Goal: Information Seeking & Learning: Learn about a topic

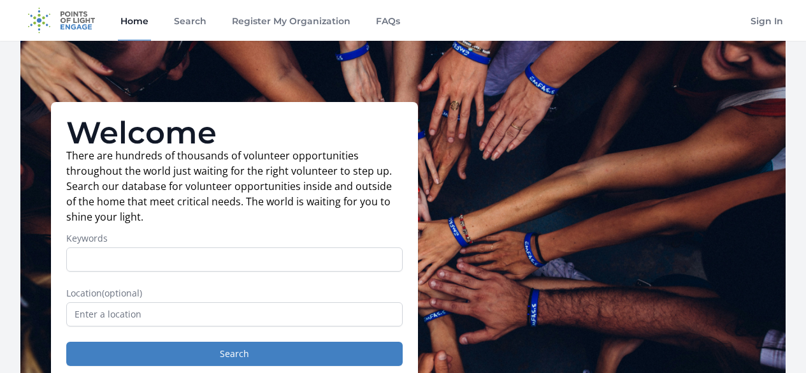
scroll to position [127, 0]
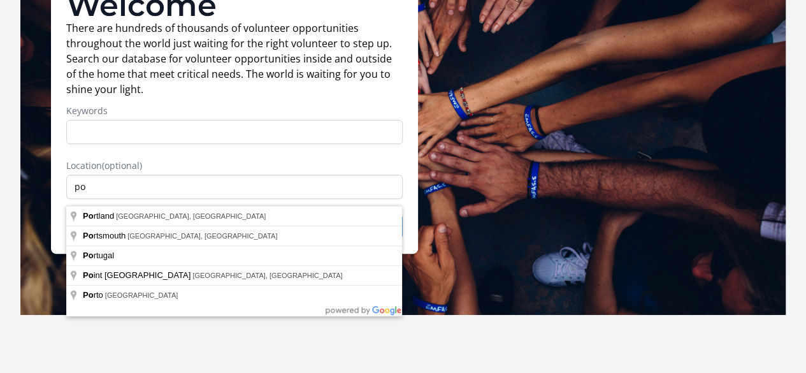
type input "p"
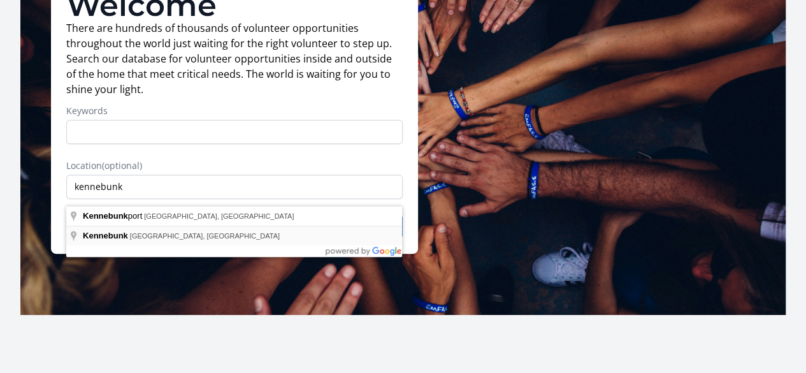
type input "Kennebunk, [GEOGRAPHIC_DATA], [GEOGRAPHIC_DATA]"
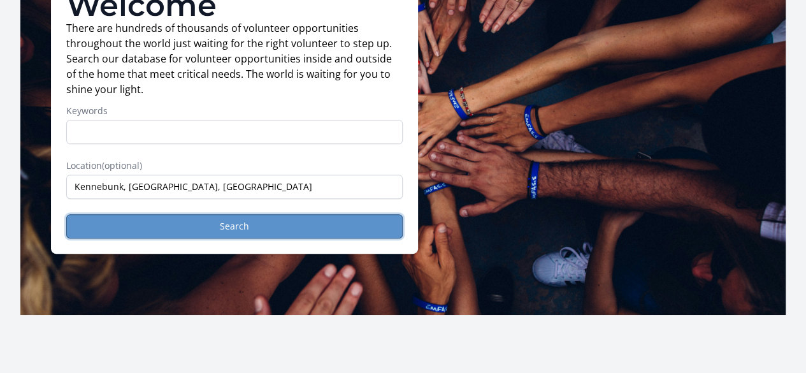
click at [224, 235] on button "Search" at bounding box center [234, 226] width 337 height 24
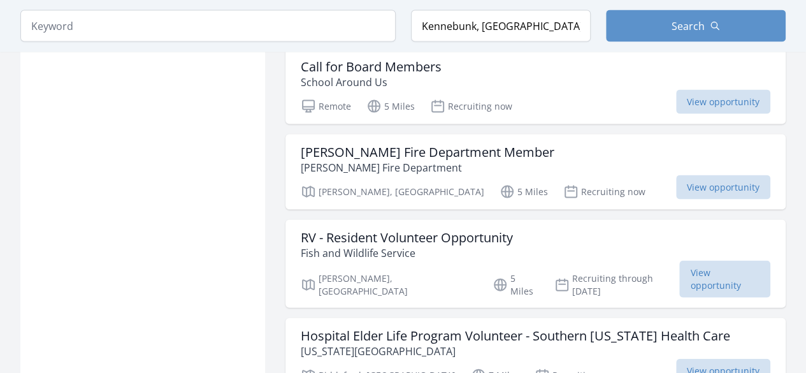
scroll to position [1275, 0]
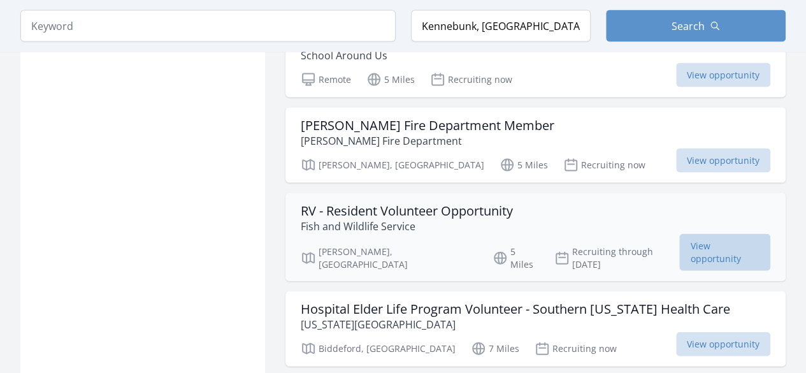
click at [682, 234] on span "View opportunity" at bounding box center [724, 252] width 91 height 37
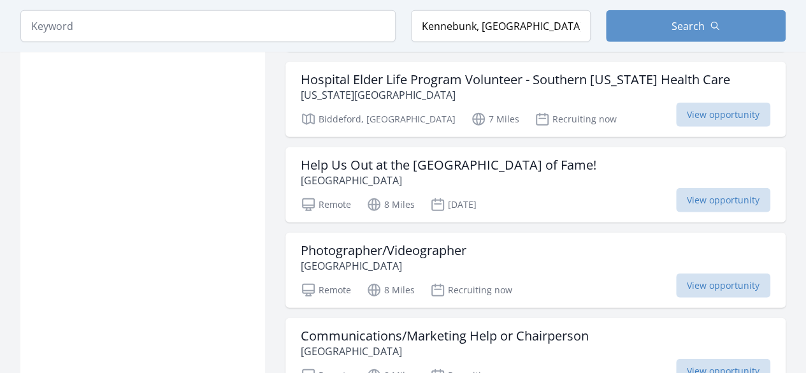
scroll to position [1530, 0]
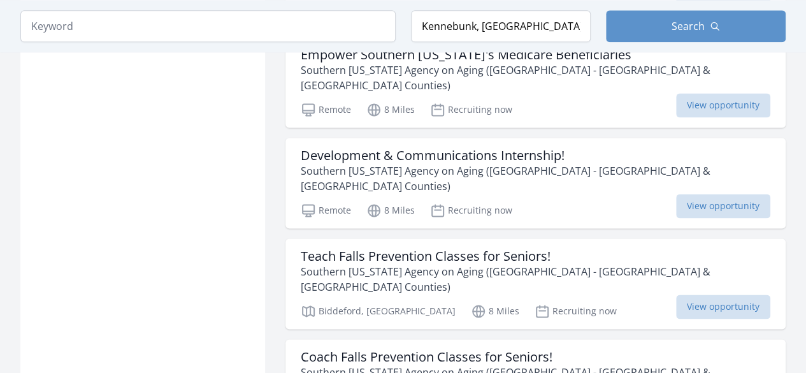
scroll to position [3251, 0]
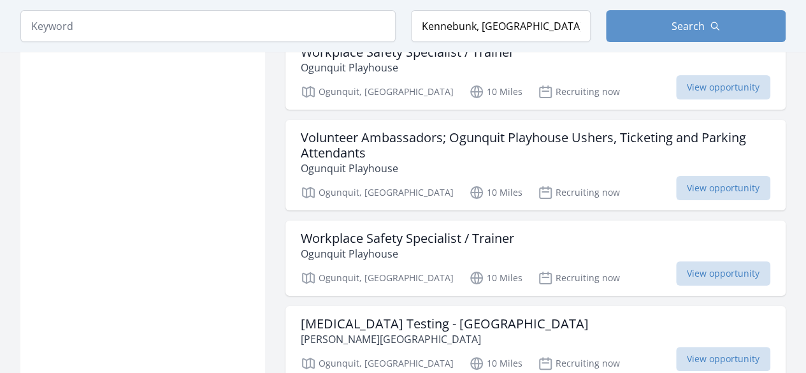
scroll to position [4844, 0]
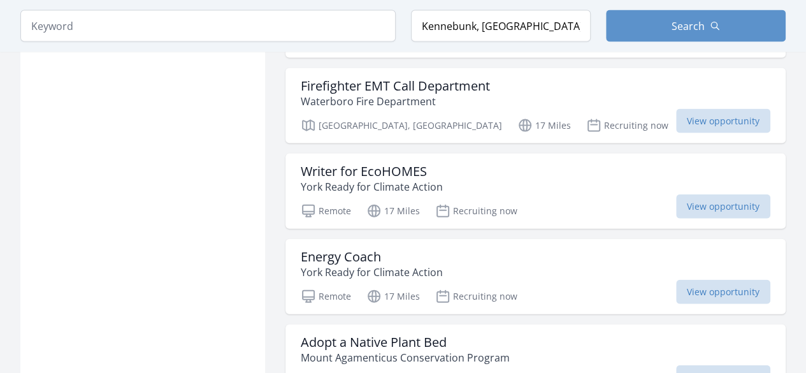
scroll to position [6183, 0]
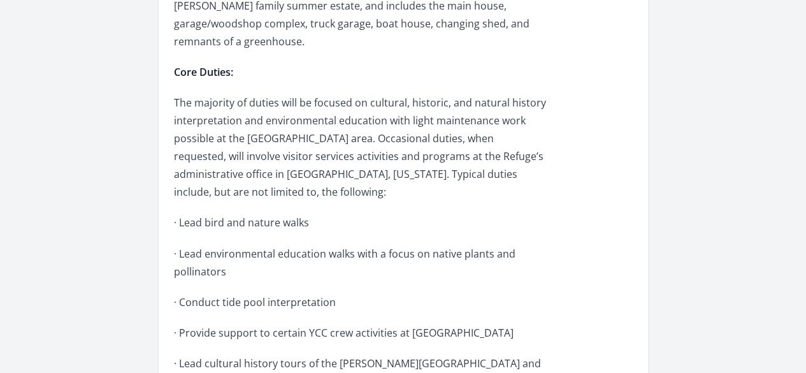
scroll to position [1020, 0]
